Goal: Contribute content

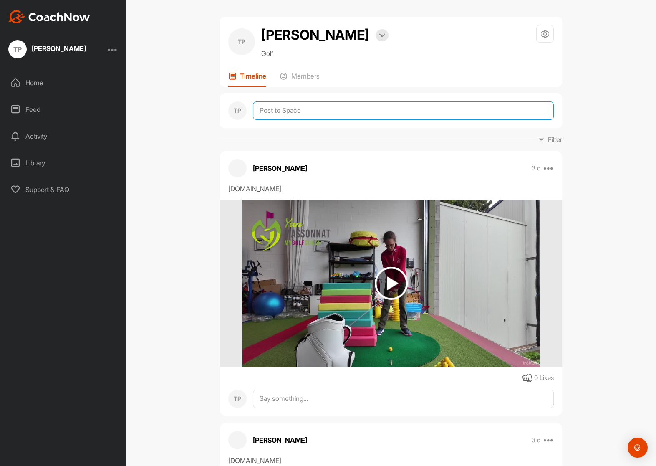
click at [310, 112] on textarea at bounding box center [403, 110] width 301 height 18
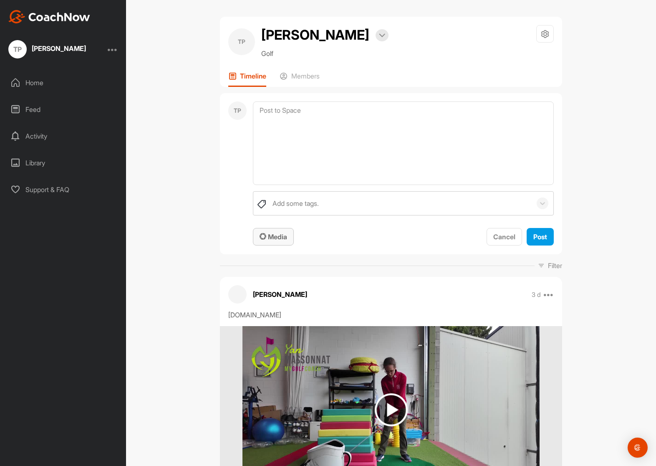
click at [272, 236] on span "Media" at bounding box center [274, 236] width 28 height 8
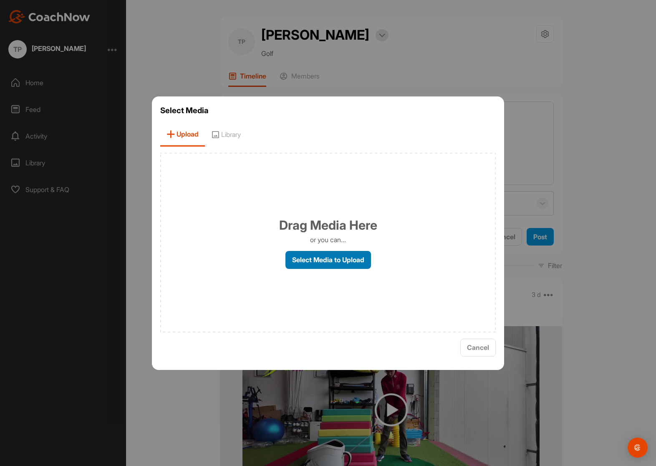
click at [315, 259] on label "Select Media to Upload" at bounding box center [328, 260] width 86 height 18
click at [0, 0] on input "Select Media to Upload" at bounding box center [0, 0] width 0 height 0
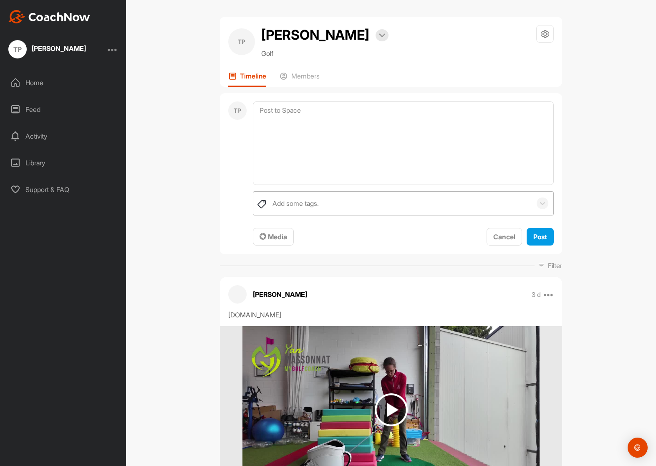
click at [280, 204] on div "Add some tags." at bounding box center [295, 203] width 46 height 10
click at [286, 204] on div "Add some tags." at bounding box center [295, 203] width 46 height 10
click at [275, 239] on span "Media" at bounding box center [274, 236] width 28 height 8
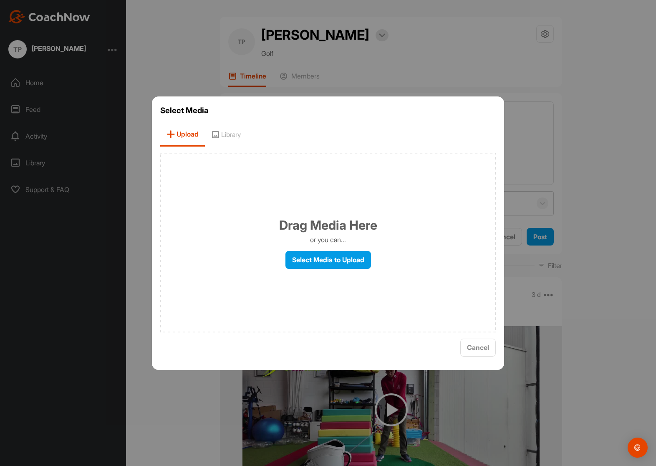
click at [219, 134] on icon at bounding box center [215, 134] width 8 height 8
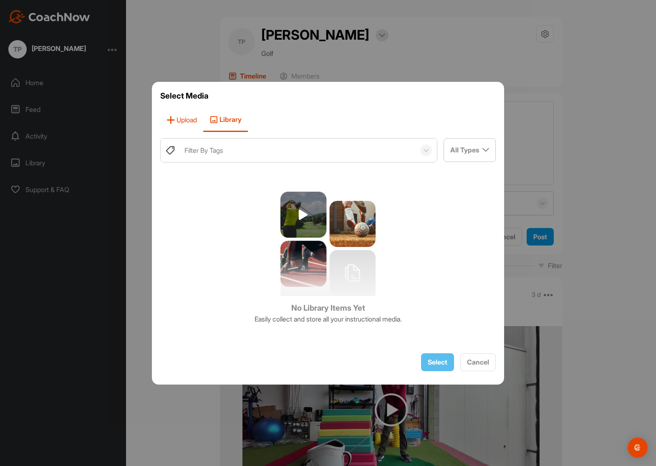
click at [189, 123] on span "Upload" at bounding box center [181, 120] width 43 height 24
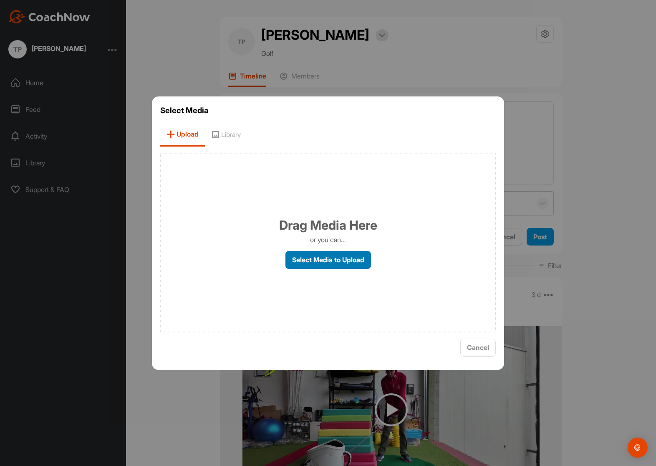
click at [324, 258] on label "Select Media to Upload" at bounding box center [328, 260] width 86 height 18
click at [0, 0] on input "Select Media to Upload" at bounding box center [0, 0] width 0 height 0
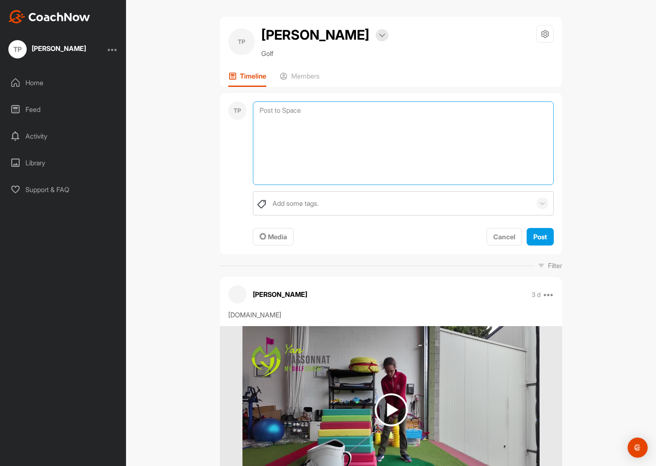
click at [340, 139] on textarea at bounding box center [403, 142] width 301 height 83
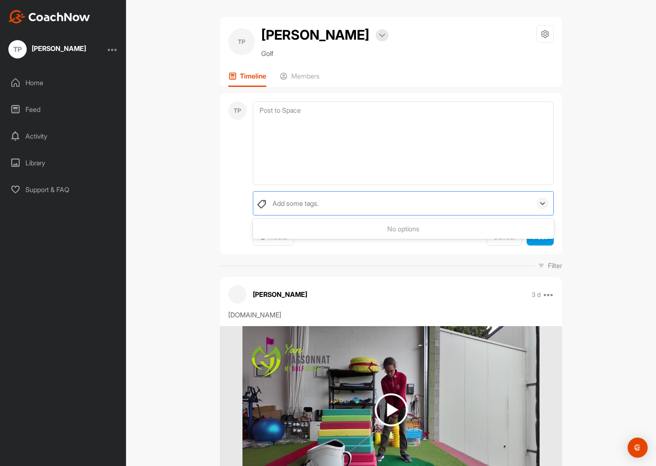
click at [310, 203] on div "Add some tags." at bounding box center [295, 203] width 46 height 10
click at [310, 204] on div "Add some tags." at bounding box center [295, 203] width 46 height 10
click at [295, 78] on p "Members" at bounding box center [305, 76] width 28 height 8
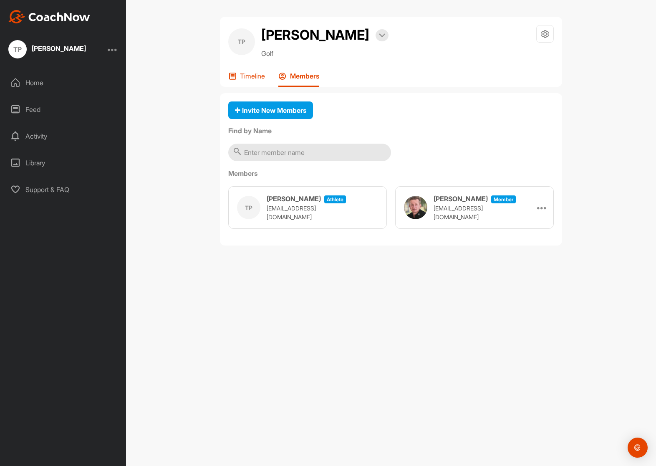
click at [239, 78] on div "Timeline" at bounding box center [246, 79] width 37 height 15
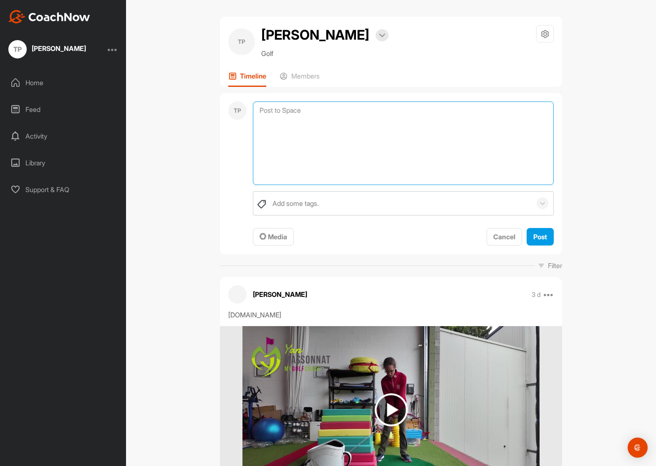
click at [259, 109] on textarea at bounding box center [403, 142] width 301 height 83
type textarea "et"
click at [300, 199] on div "Add some tags." at bounding box center [295, 203] width 46 height 10
click at [238, 189] on div "TP" at bounding box center [237, 173] width 18 height 145
click at [268, 239] on span "Media" at bounding box center [274, 236] width 28 height 8
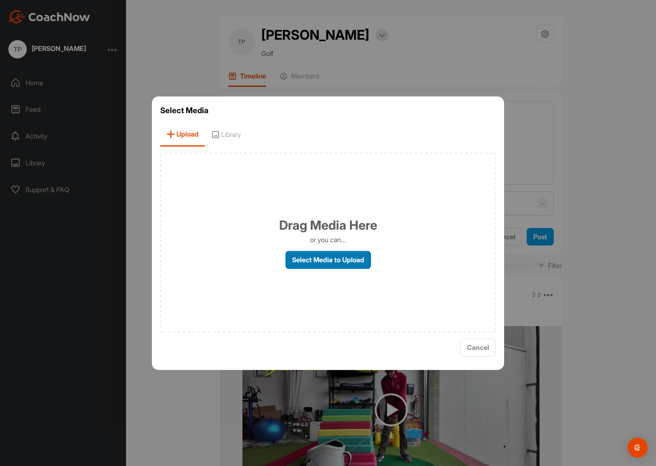
click at [325, 260] on label "Select Media to Upload" at bounding box center [328, 260] width 86 height 18
click at [0, 0] on input "Select Media to Upload" at bounding box center [0, 0] width 0 height 0
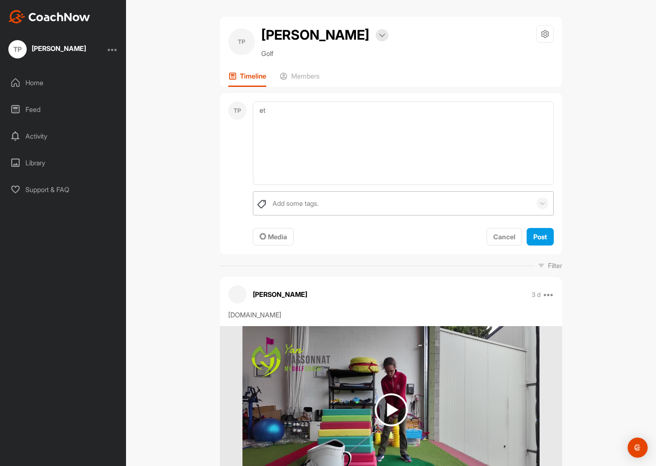
click at [293, 204] on div "Add some tags." at bounding box center [295, 203] width 46 height 10
click at [288, 205] on div "Add some tags." at bounding box center [295, 203] width 46 height 10
click at [298, 123] on textarea "et" at bounding box center [403, 142] width 301 height 83
click at [272, 235] on span "Media" at bounding box center [274, 236] width 28 height 8
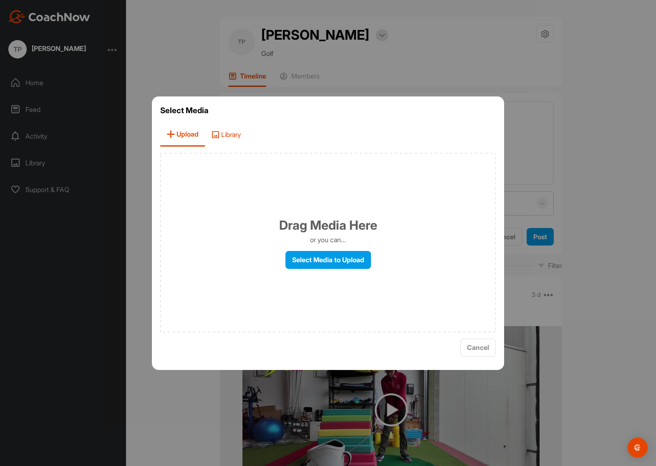
click at [237, 136] on span "Library" at bounding box center [226, 135] width 42 height 24
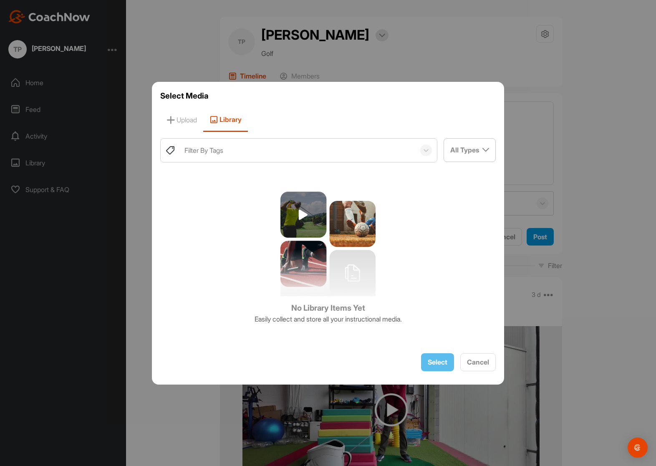
click at [328, 234] on img at bounding box center [327, 244] width 95 height 104
click at [348, 225] on img at bounding box center [327, 244] width 95 height 104
click at [176, 118] on span "Upload" at bounding box center [181, 120] width 43 height 24
